Goal: Communication & Community: Connect with others

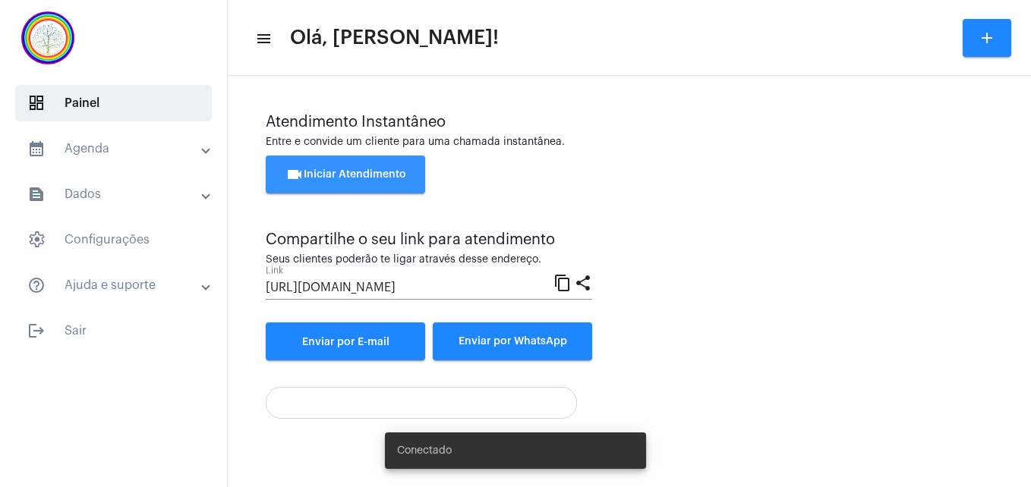
click at [350, 174] on span "videocam Iniciar Atendimento" at bounding box center [345, 174] width 121 height 11
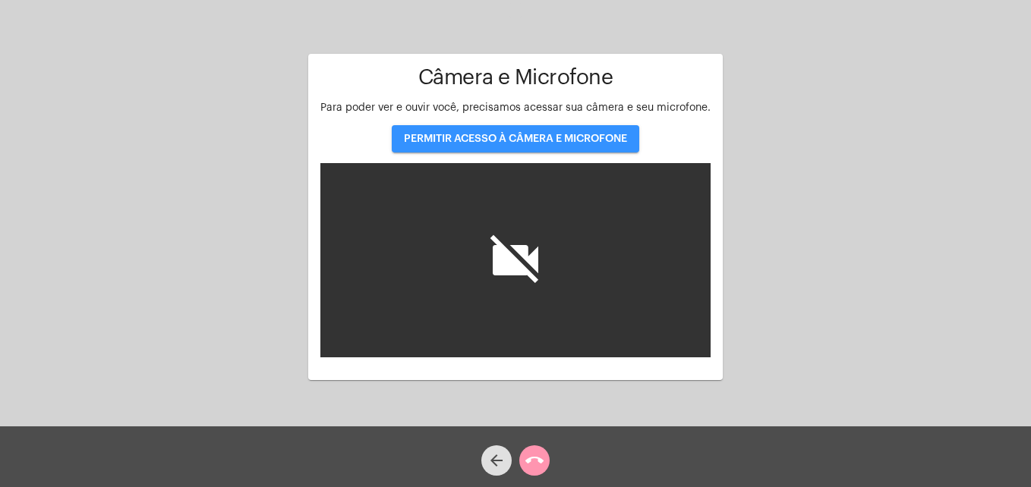
click at [527, 139] on span "PERMITIR ACESSO À CÂMERA E MICROFONE" at bounding box center [515, 139] width 223 height 11
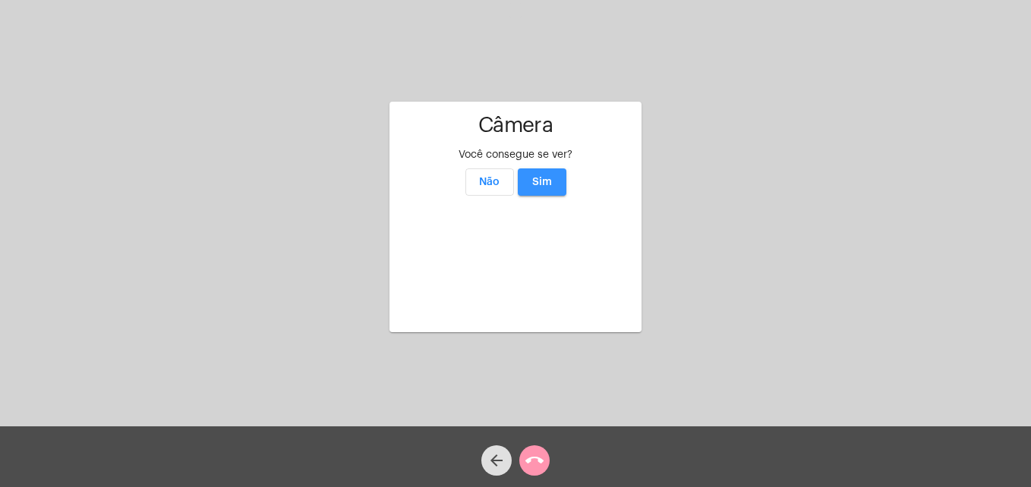
click at [550, 177] on span "Sim" at bounding box center [542, 182] width 20 height 11
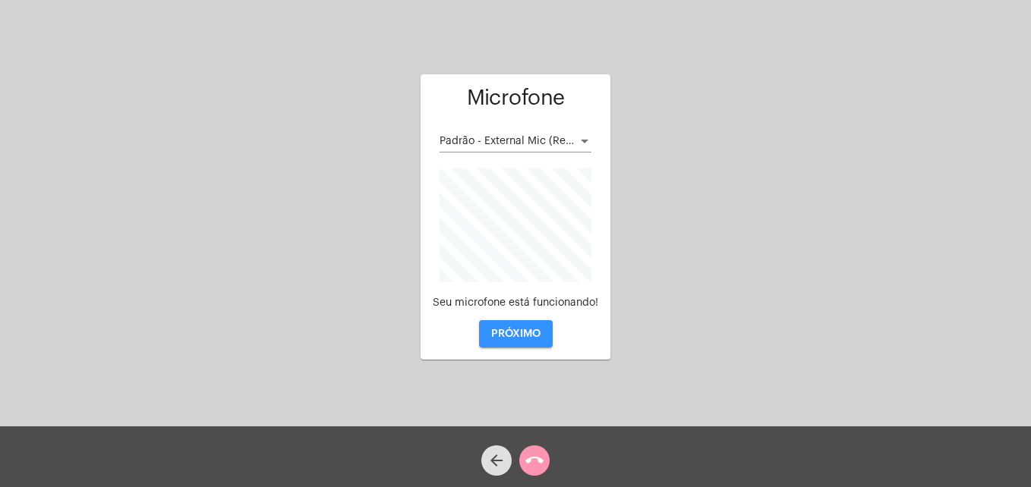
click at [508, 336] on span "PRÓXIMO" at bounding box center [515, 334] width 49 height 11
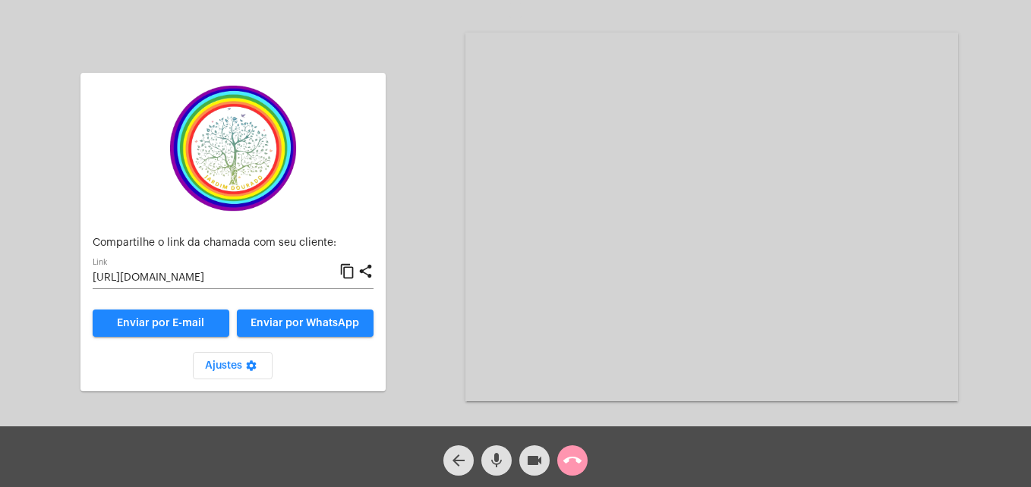
click at [349, 273] on mat-icon "content_copy" at bounding box center [347, 272] width 16 height 18
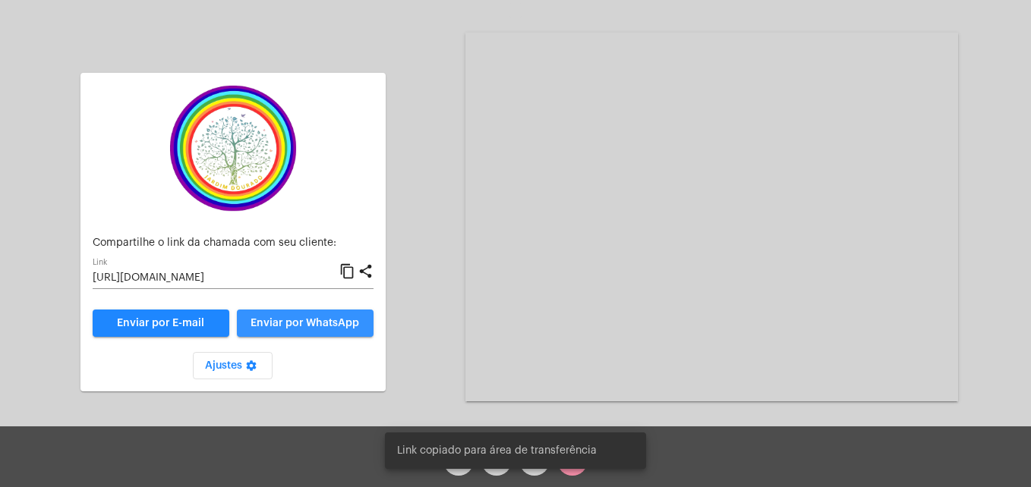
click at [337, 322] on span "Enviar por WhatsApp" at bounding box center [305, 323] width 109 height 11
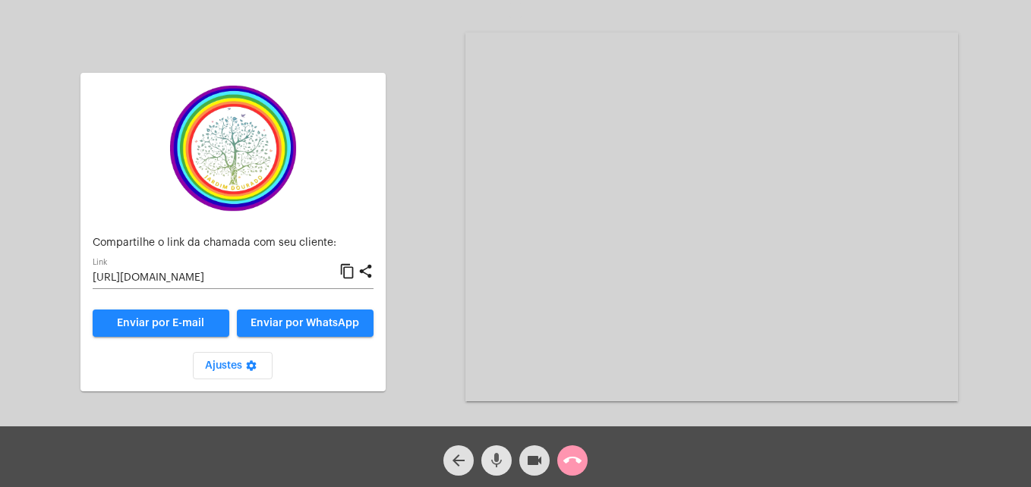
click at [494, 462] on mat-icon "mic" at bounding box center [496, 461] width 18 height 18
click at [523, 468] on button "videocam" at bounding box center [534, 461] width 30 height 30
click at [536, 457] on mat-icon "videocam_off" at bounding box center [534, 461] width 18 height 18
click at [493, 471] on span "mic_off" at bounding box center [496, 461] width 18 height 30
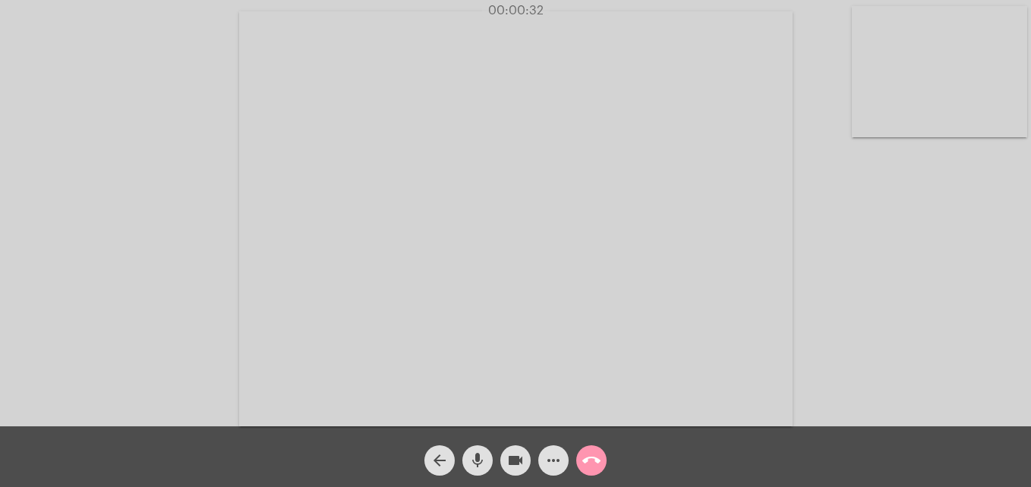
click at [875, 115] on video at bounding box center [939, 71] width 175 height 131
click at [430, 410] on video at bounding box center [653, 217] width 553 height 415
